Goal: Navigation & Orientation: Find specific page/section

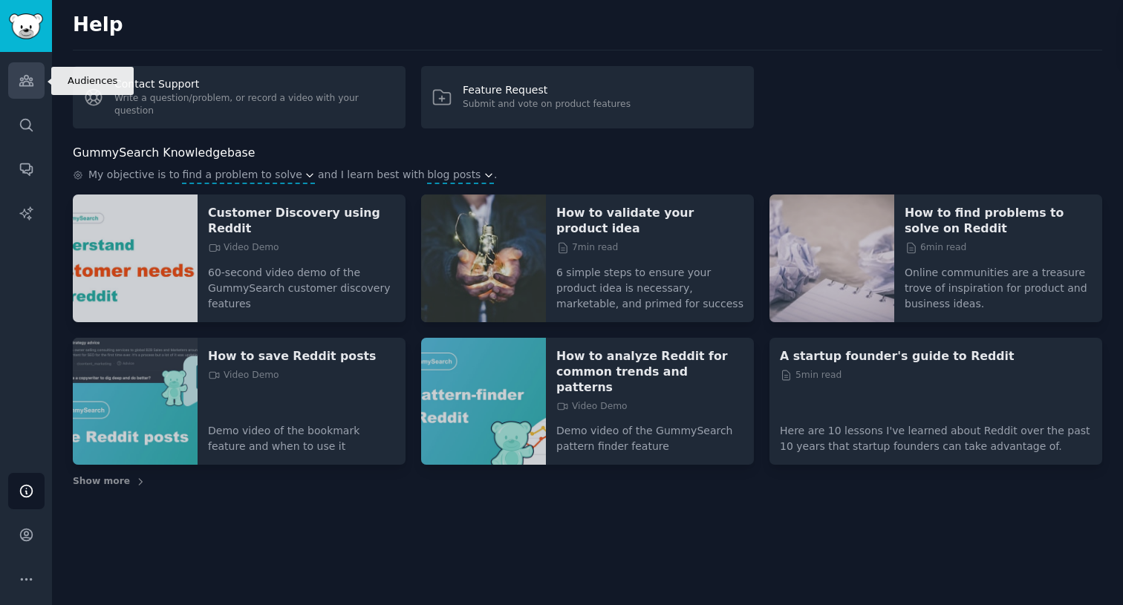
click at [38, 81] on link "Audiences" at bounding box center [26, 80] width 36 height 36
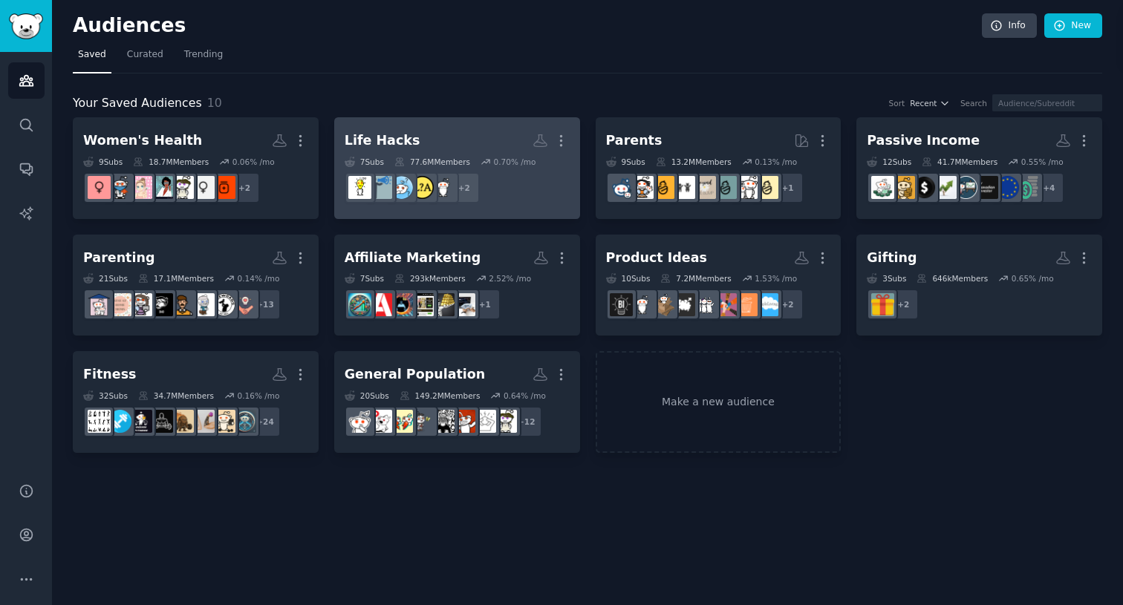
click at [429, 143] on h2 "Life Hacks More" at bounding box center [457, 141] width 225 height 26
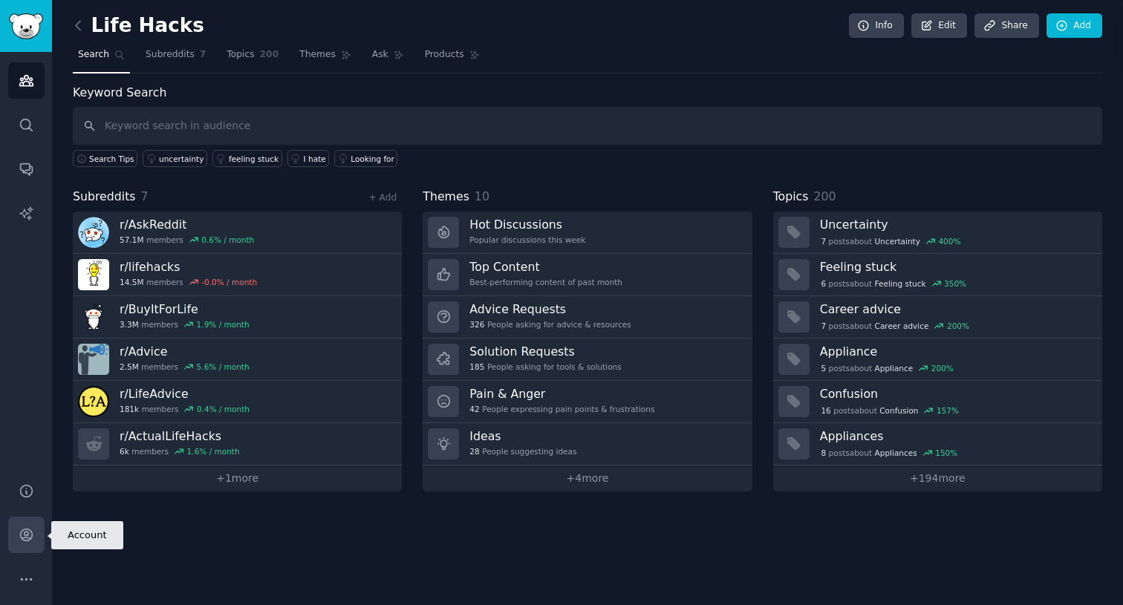
click at [36, 528] on link "Account" at bounding box center [26, 535] width 36 height 36
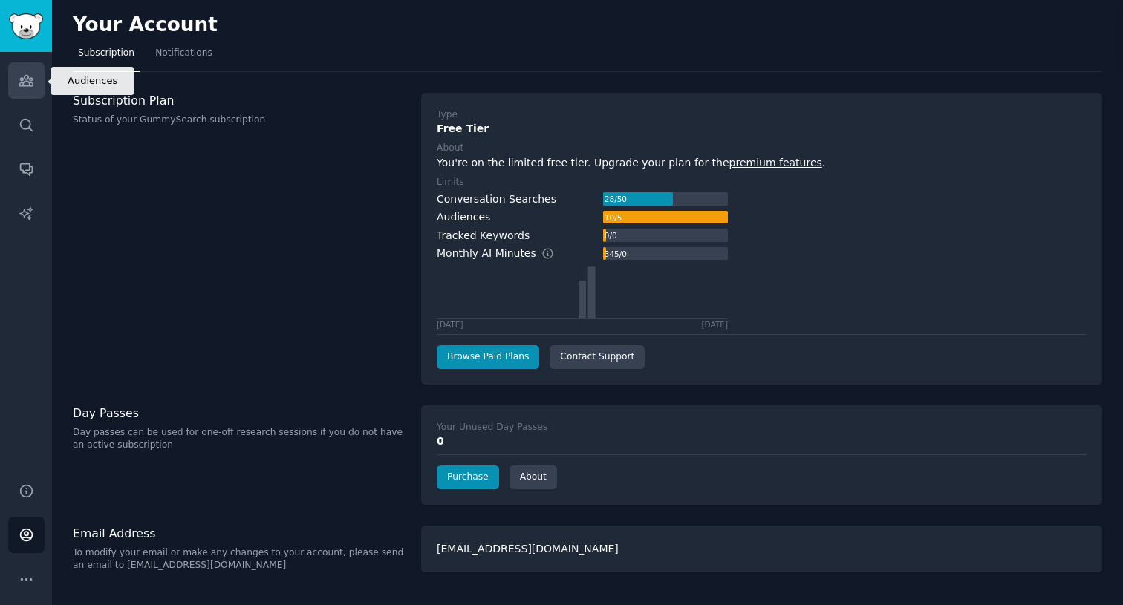
click at [16, 83] on link "Audiences" at bounding box center [26, 80] width 36 height 36
